Goal: Transaction & Acquisition: Purchase product/service

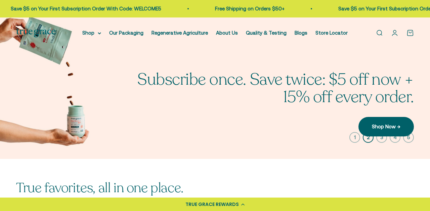
click at [377, 37] on link "Open search" at bounding box center [379, 32] width 7 height 7
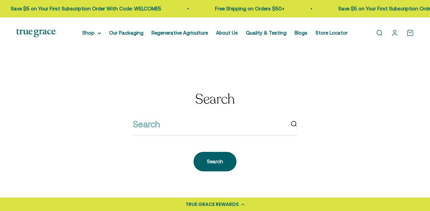
click at [182, 130] on div "Search Search" at bounding box center [215, 132] width 398 height 80
click at [160, 131] on input "search" at bounding box center [209, 124] width 152 height 14
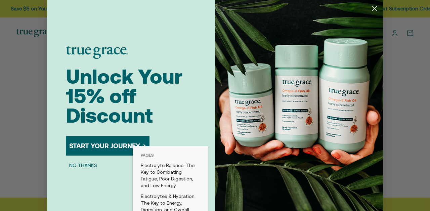
type input "magnesium"
click at [374, 8] on icon "Close dialog" at bounding box center [374, 8] width 5 height 5
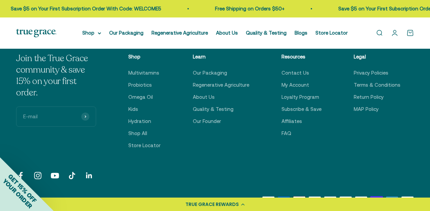
scroll to position [184, 0]
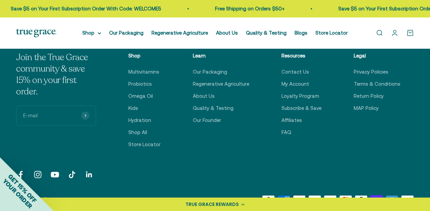
click at [381, 37] on link "Open search" at bounding box center [379, 32] width 7 height 7
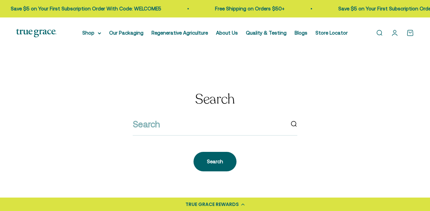
click at [153, 131] on input "search" at bounding box center [209, 124] width 152 height 14
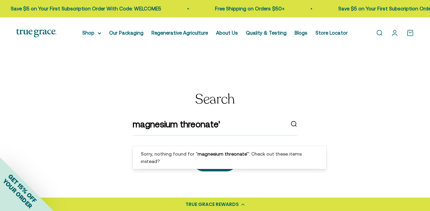
type input "magnesium threonate"
